Goal: Information Seeking & Learning: Find specific fact

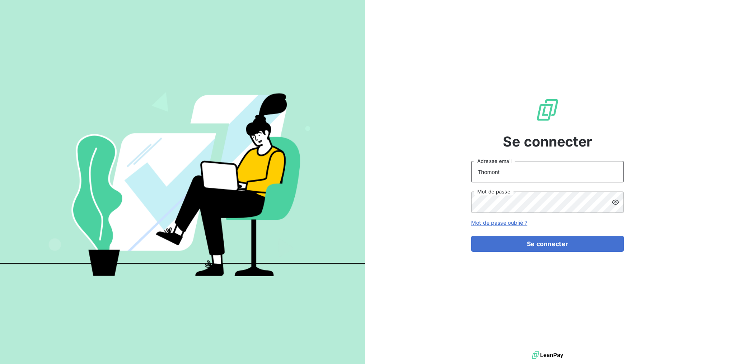
click at [510, 181] on input "Thomont" at bounding box center [547, 171] width 153 height 21
click at [517, 170] on input "Thomont" at bounding box center [547, 171] width 153 height 21
type input "[PERSON_NAME][EMAIL_ADDRESS][DOMAIN_NAME]"
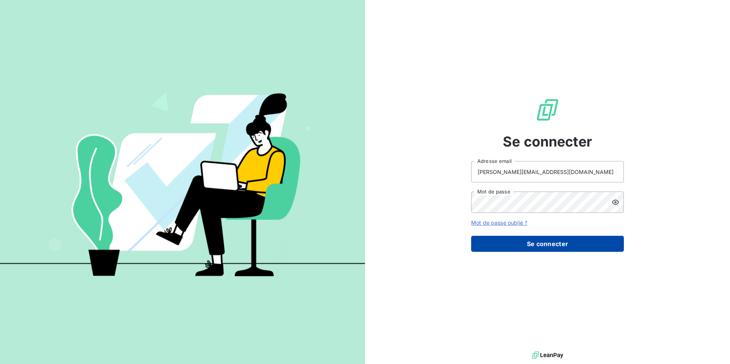
click at [536, 244] on button "Se connecter" at bounding box center [547, 244] width 153 height 16
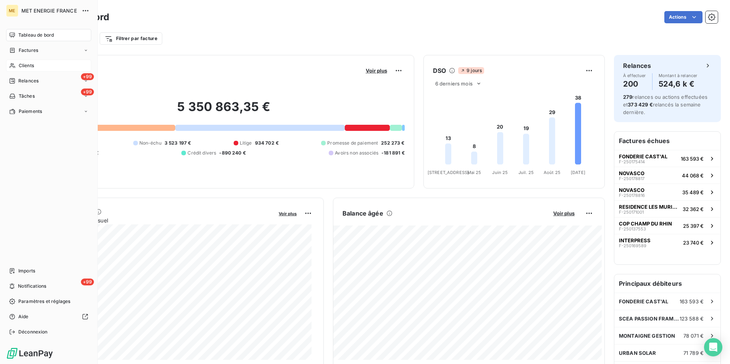
click at [22, 66] on span "Clients" at bounding box center [26, 65] width 15 height 7
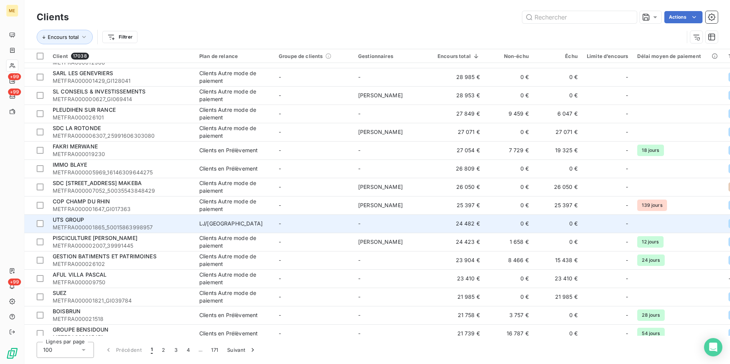
scroll to position [305, 0]
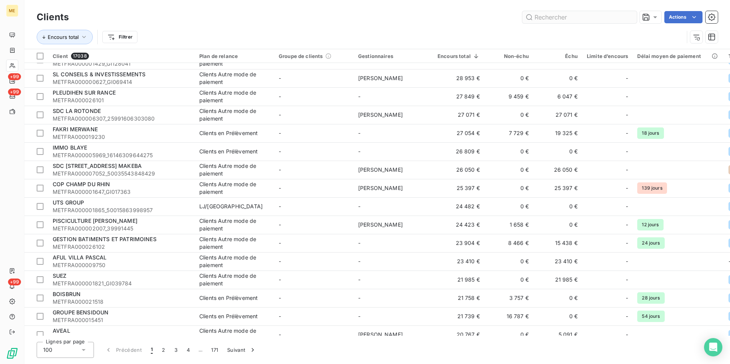
click at [589, 19] on input "text" at bounding box center [579, 17] width 115 height 12
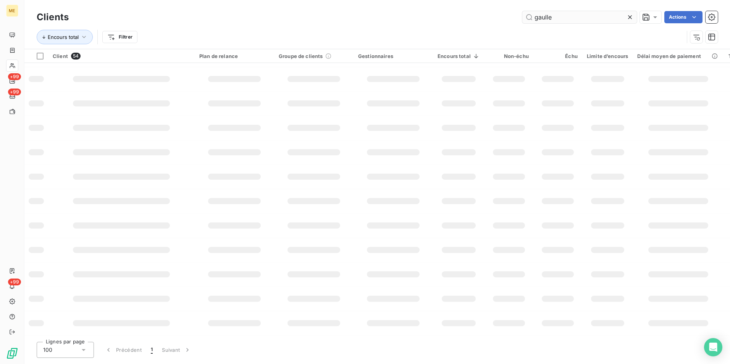
scroll to position [0, 0]
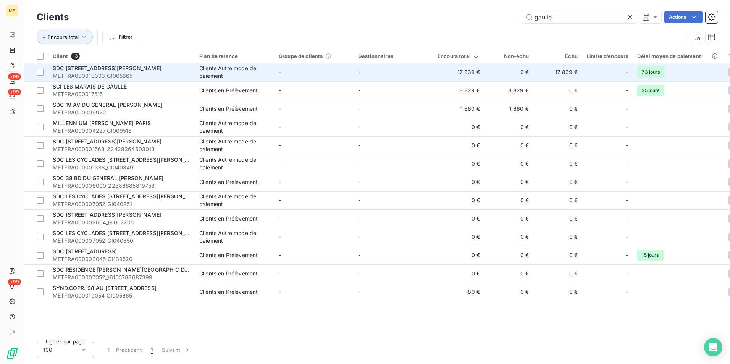
type input "gaulle"
click at [430, 71] on td "-" at bounding box center [393, 72] width 79 height 18
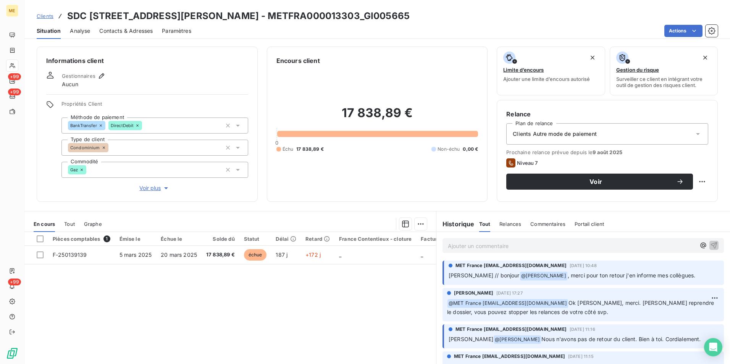
click at [155, 188] on span "Voir plus" at bounding box center [154, 188] width 31 height 8
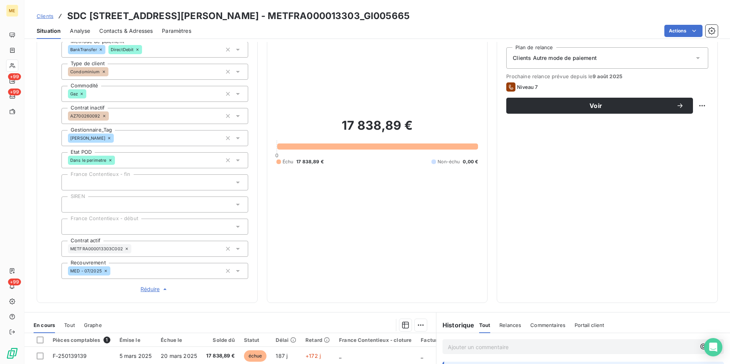
scroll to position [76, 0]
click at [158, 292] on span "Réduire" at bounding box center [154, 289] width 28 height 8
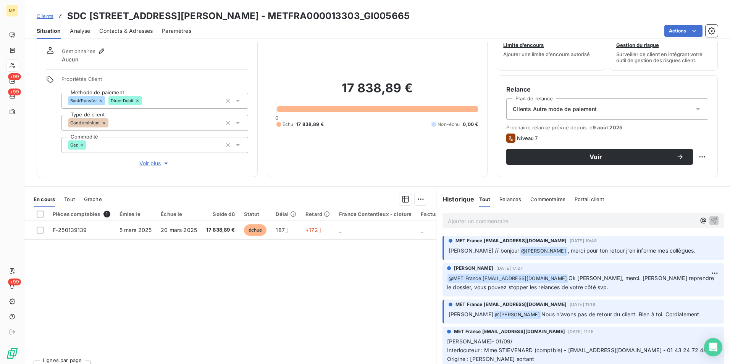
scroll to position [38, 0]
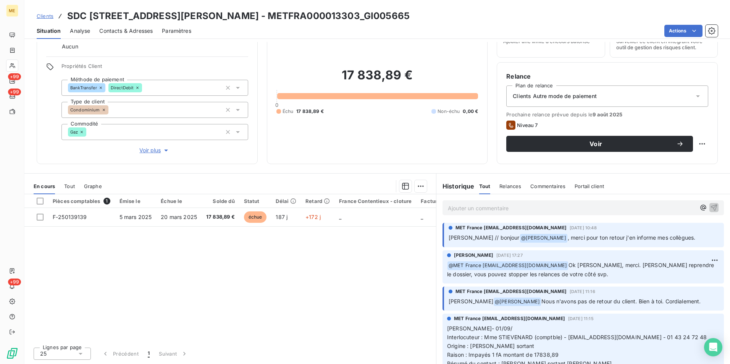
click at [128, 32] on span "Contacts & Adresses" at bounding box center [125, 31] width 53 height 8
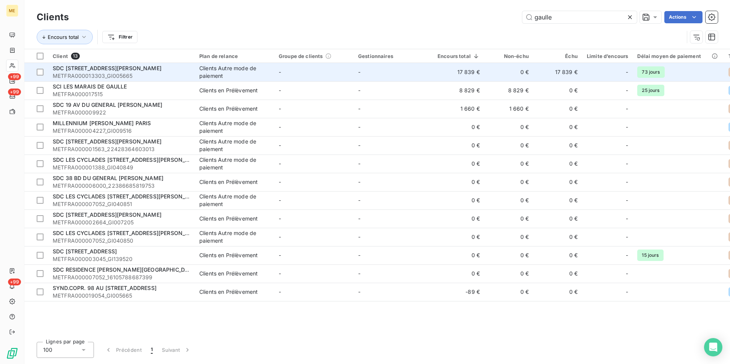
click at [155, 69] on span "SDC [STREET_ADDRESS][PERSON_NAME]" at bounding box center [107, 68] width 109 height 6
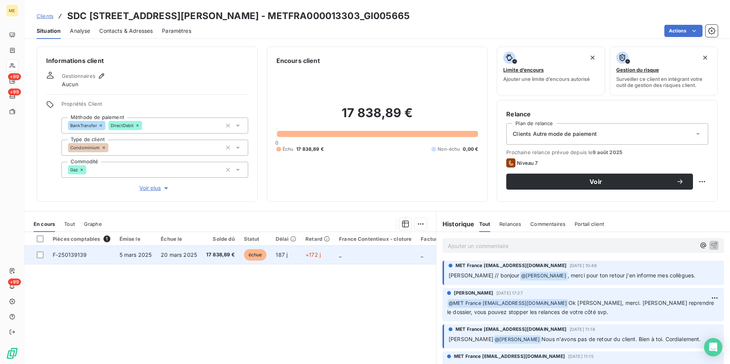
click at [221, 259] on td "17 838,89 €" at bounding box center [221, 255] width 38 height 18
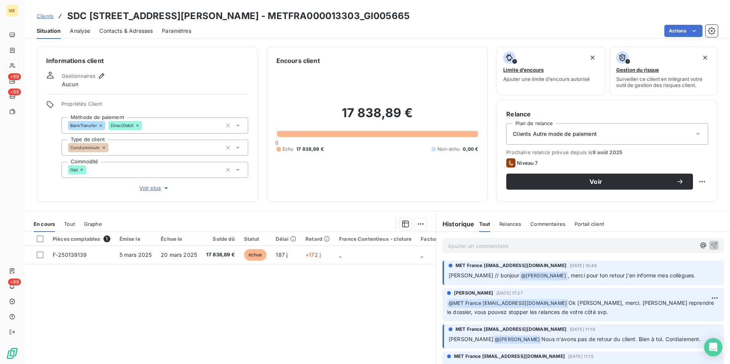
drag, startPoint x: 436, startPoint y: 16, endPoint x: 283, endPoint y: 14, distance: 152.7
click at [283, 14] on div "Clients SDC [STREET_ADDRESS][PERSON_NAME] - METFRA000013303_GI005665" at bounding box center [377, 16] width 706 height 14
copy h3 "METFRA000013303_GI005665"
click at [440, 14] on div "Clients SDC [STREET_ADDRESS][PERSON_NAME] - METFRA000013303_GI005665" at bounding box center [377, 16] width 706 height 14
drag, startPoint x: 182, startPoint y: 16, endPoint x: 278, endPoint y: 17, distance: 95.5
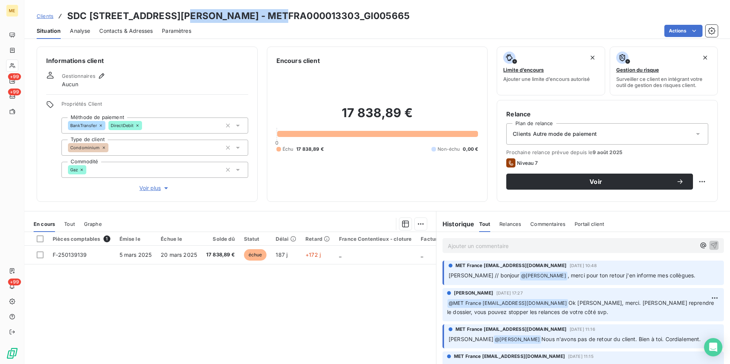
click at [278, 17] on h3 "SDC [STREET_ADDRESS][PERSON_NAME] - METFRA000013303_GI005665" at bounding box center [238, 16] width 342 height 14
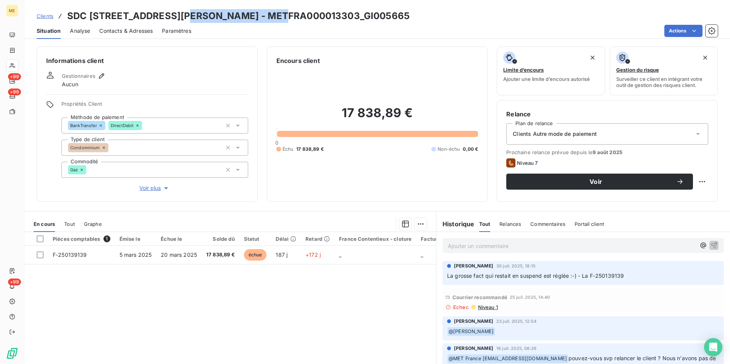
scroll to position [382, 0]
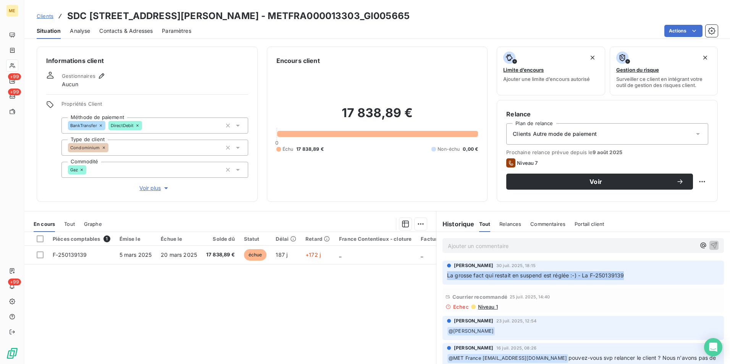
drag, startPoint x: 444, startPoint y: 278, endPoint x: 625, endPoint y: 279, distance: 180.6
click at [625, 279] on p "La grosse fact qui restait en suspend est réglée :-) - La F-250139139" at bounding box center [583, 275] width 272 height 9
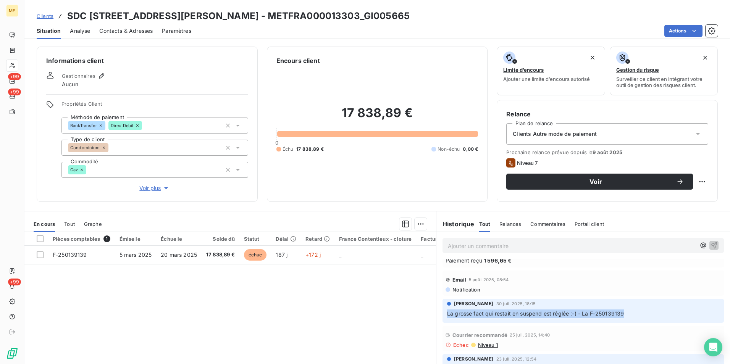
drag, startPoint x: 421, startPoint y: 15, endPoint x: 286, endPoint y: 21, distance: 134.9
click at [286, 21] on div "Clients SDC [STREET_ADDRESS][PERSON_NAME] - METFRA000013303_GI005665" at bounding box center [377, 16] width 706 height 14
copy h3 "METFRA000013303_GI005665"
click at [137, 32] on span "Contacts & Adresses" at bounding box center [125, 31] width 53 height 8
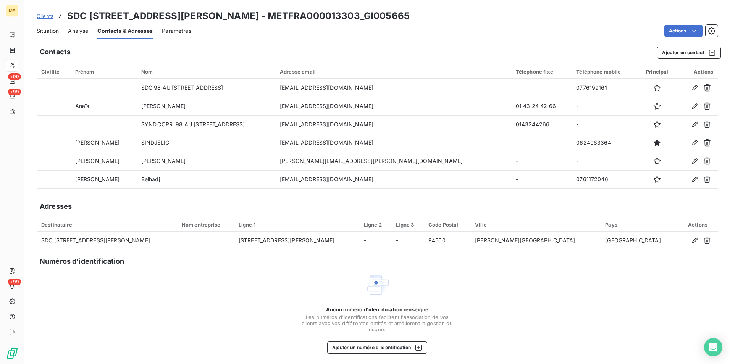
click at [51, 32] on span "Situation" at bounding box center [48, 31] width 22 height 8
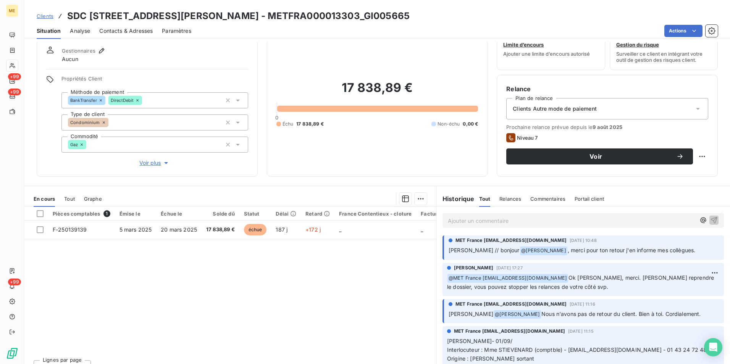
scroll to position [38, 0]
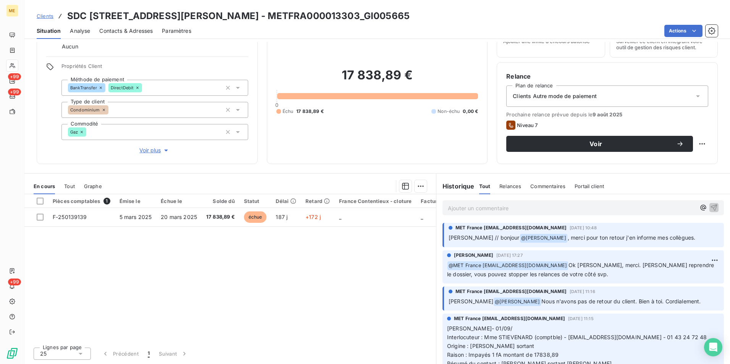
click at [119, 31] on span "Contacts & Adresses" at bounding box center [125, 31] width 53 height 8
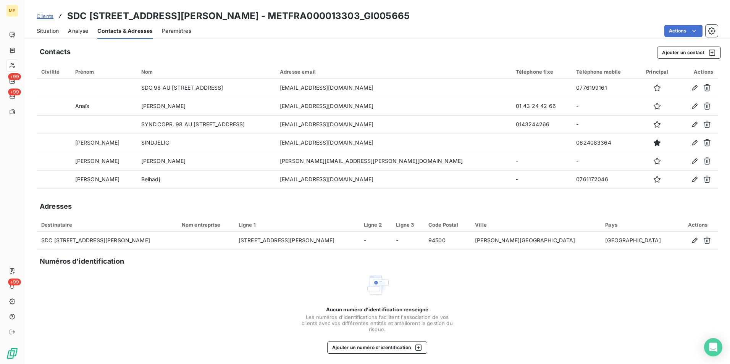
click at [51, 13] on span "Clients" at bounding box center [45, 16] width 17 height 6
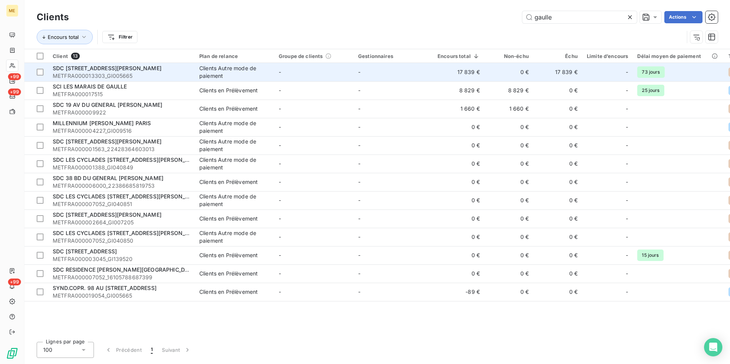
click at [178, 77] on span "METFRA000013303_GI005665" at bounding box center [121, 76] width 137 height 8
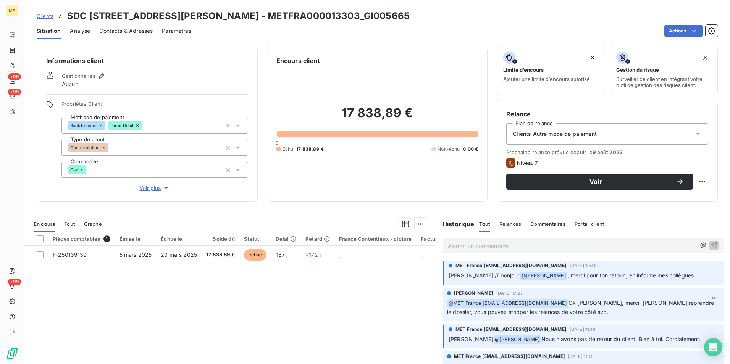
click at [117, 31] on span "Contacts & Adresses" at bounding box center [125, 31] width 53 height 8
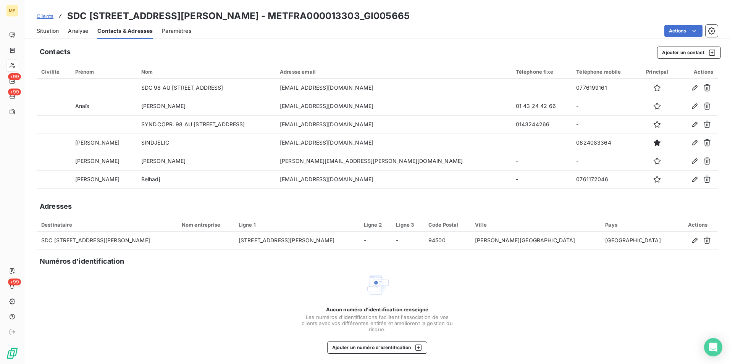
click at [554, 299] on div "Aucun numéro d’identification renseigné Les numéros d'identifications faciliten…" at bounding box center [377, 313] width 681 height 81
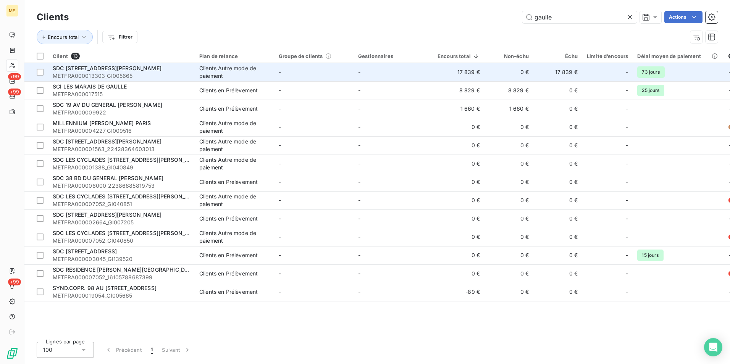
click at [120, 69] on span "SDC [STREET_ADDRESS][PERSON_NAME]" at bounding box center [107, 68] width 109 height 6
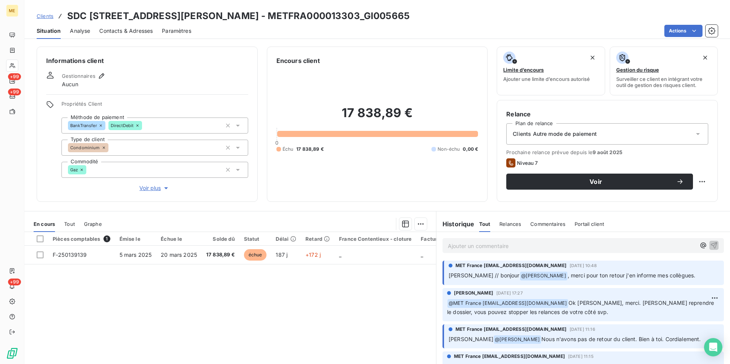
click at [103, 30] on span "Contacts & Adresses" at bounding box center [125, 31] width 53 height 8
